Goal: Task Accomplishment & Management: Use online tool/utility

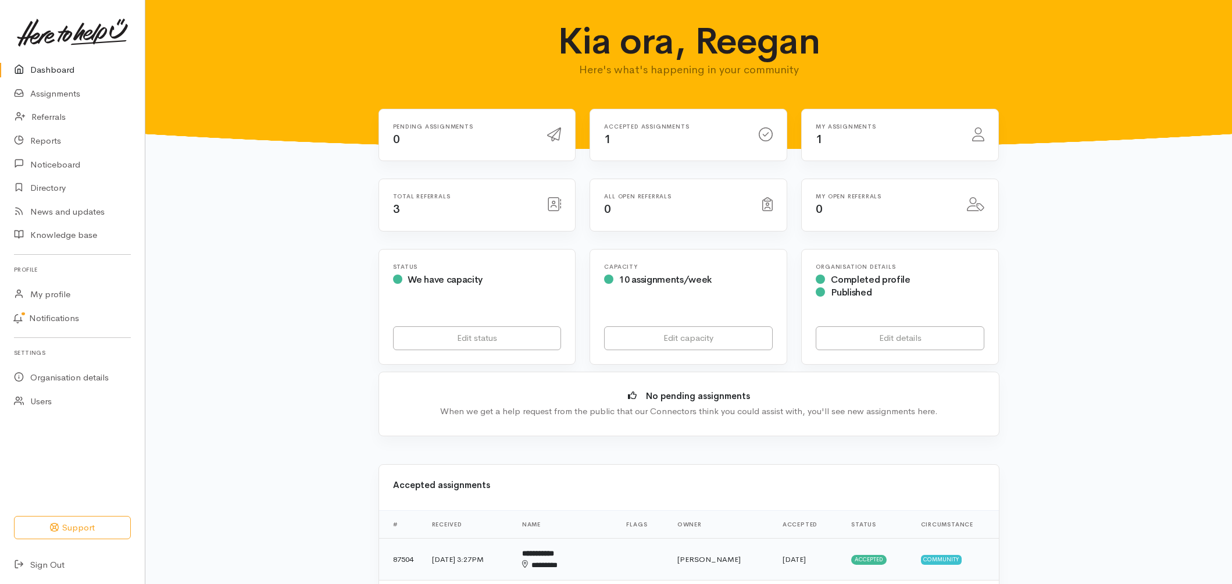
click at [578, 560] on div "********" at bounding box center [553, 564] width 63 height 11
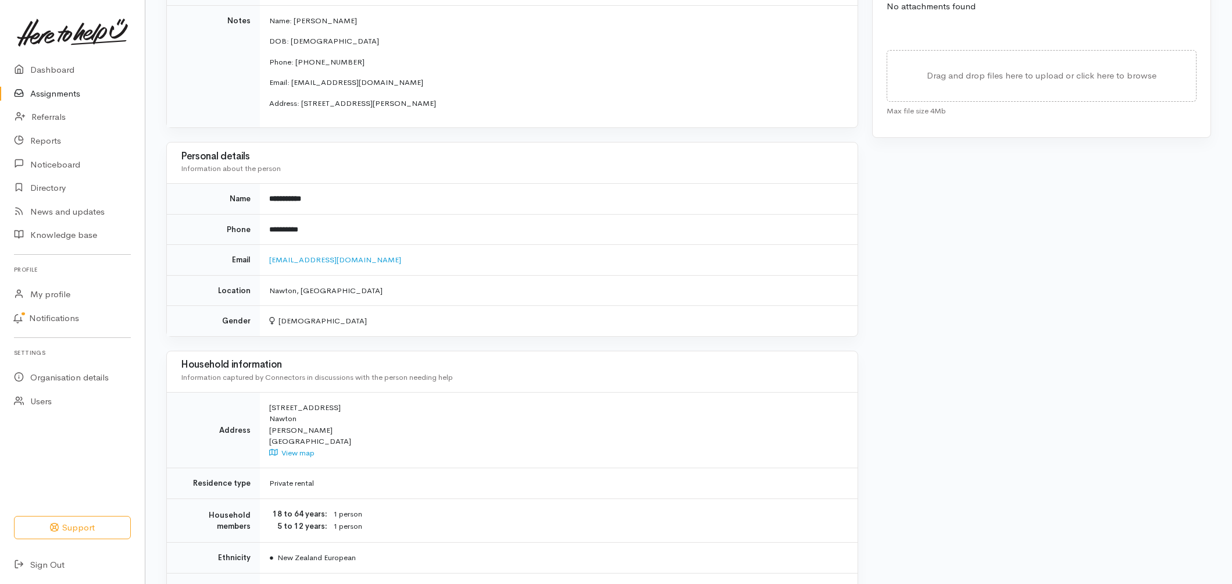
scroll to position [565, 0]
click at [308, 257] on link "anitadixon571@gmail.com" at bounding box center [335, 262] width 132 height 10
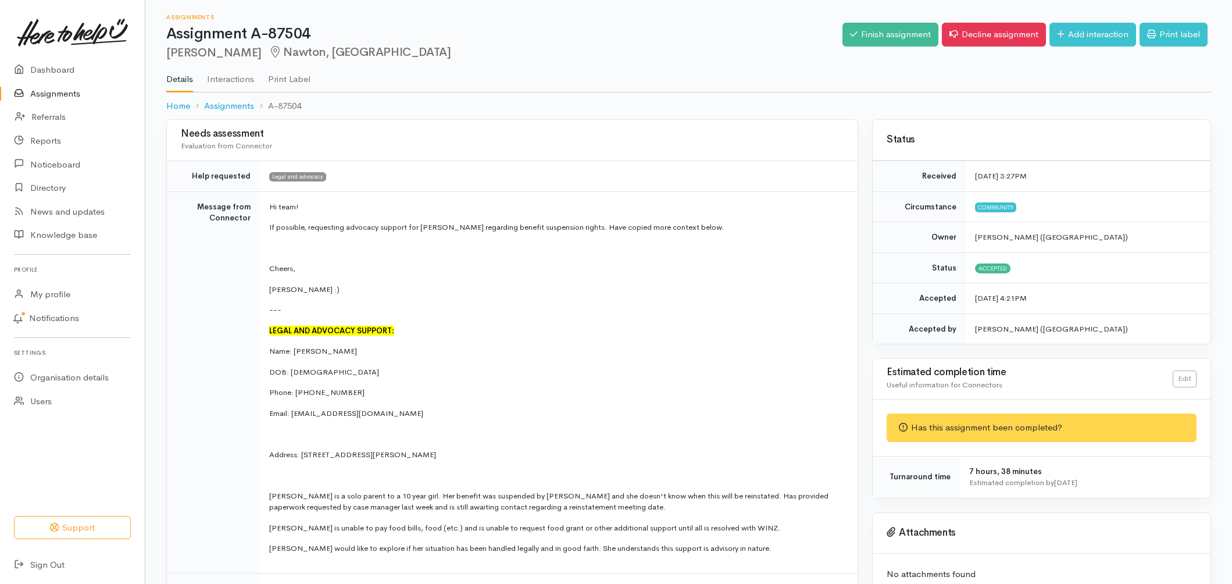
scroll to position [0, 0]
click at [1098, 40] on link "Add interaction" at bounding box center [1092, 35] width 87 height 24
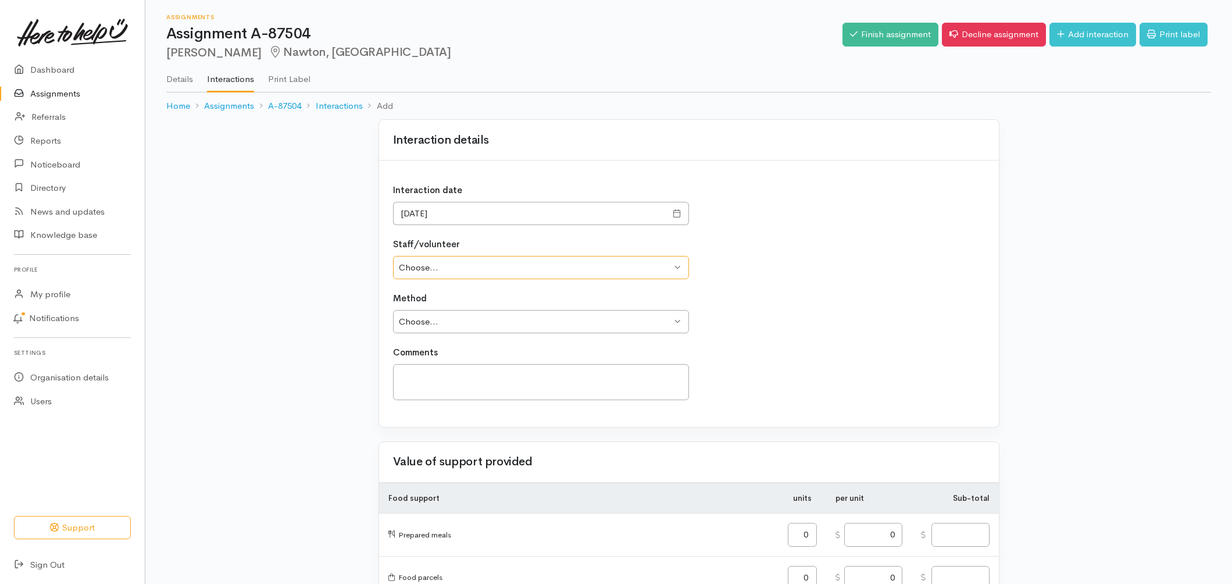
select select "1120"
select select "1"
click at [473, 384] on textarea at bounding box center [541, 382] width 296 height 36
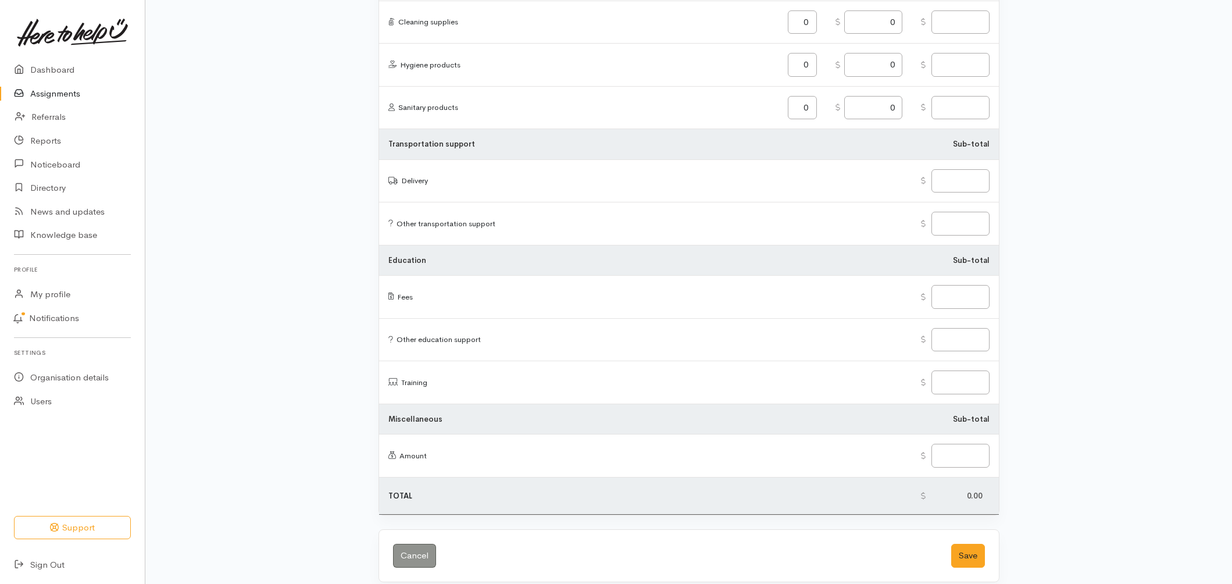
scroll to position [1275, 0]
type textarea "Rang again no answer Sent client email awaiting response"
click at [974, 546] on button "Save" at bounding box center [968, 556] width 34 height 24
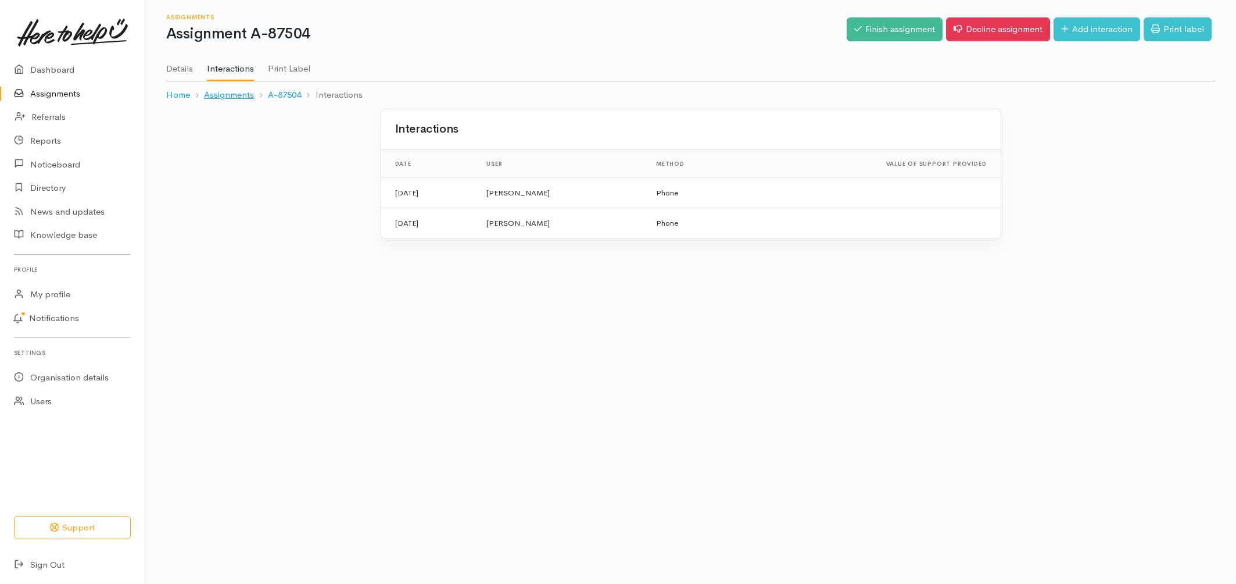
click at [224, 92] on link "Assignments" at bounding box center [229, 94] width 50 height 13
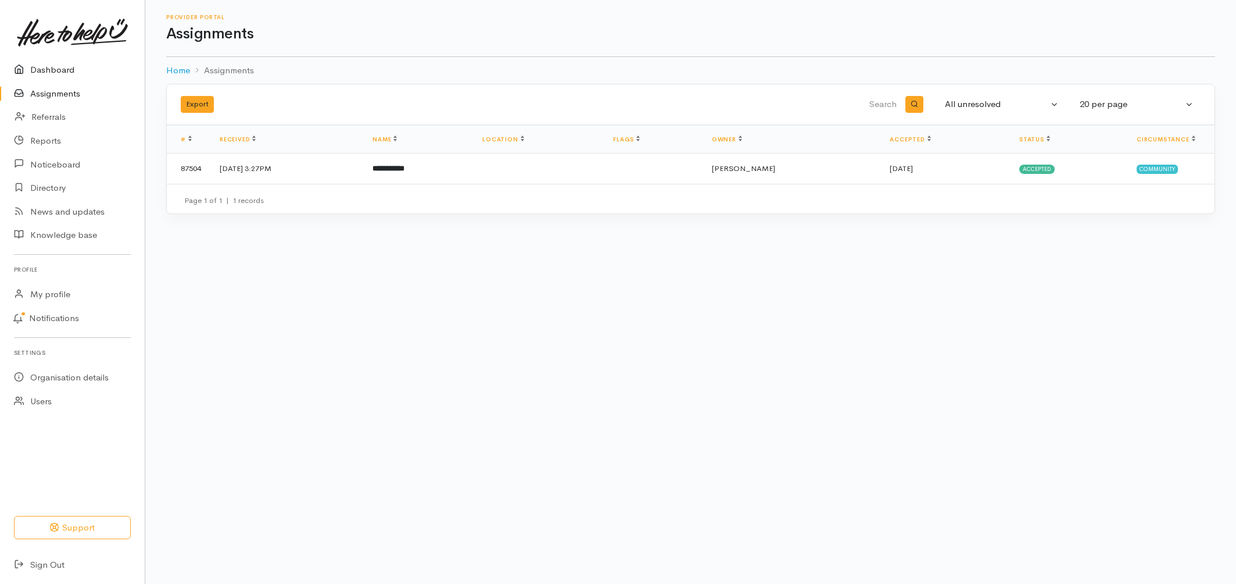
click at [52, 66] on link "Dashboard" at bounding box center [72, 70] width 145 height 24
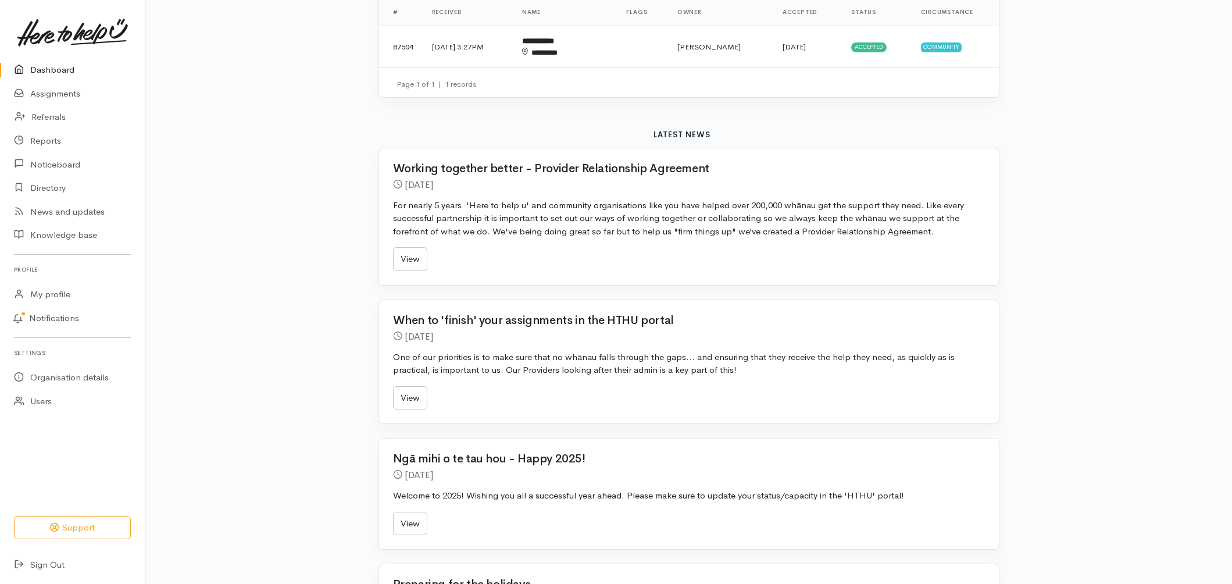
scroll to position [513, 0]
